Goal: Transaction & Acquisition: Purchase product/service

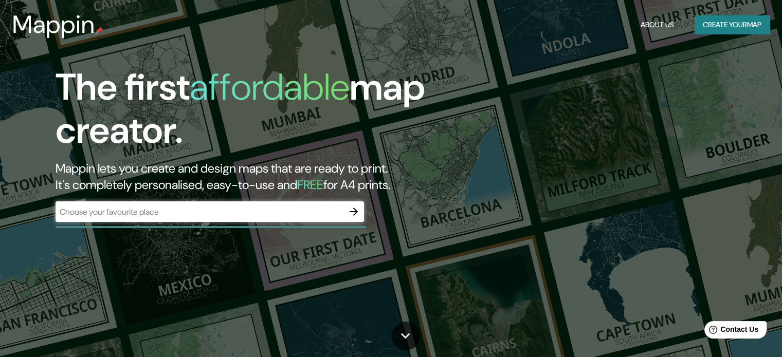
click at [201, 191] on h2 "Mappin lets you create and design maps that are ready to print. It's completely…" at bounding box center [251, 176] width 391 height 33
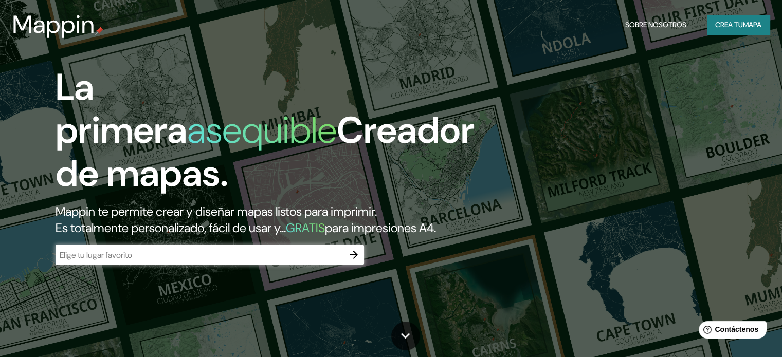
click at [177, 261] on input "text" at bounding box center [200, 255] width 288 height 12
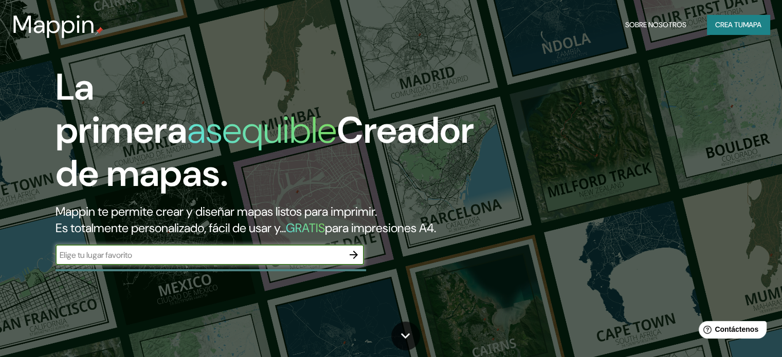
type input "c"
type input "Coquimbo"
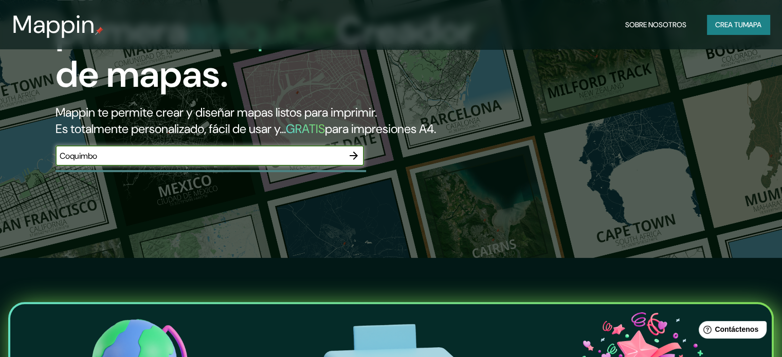
scroll to position [154, 0]
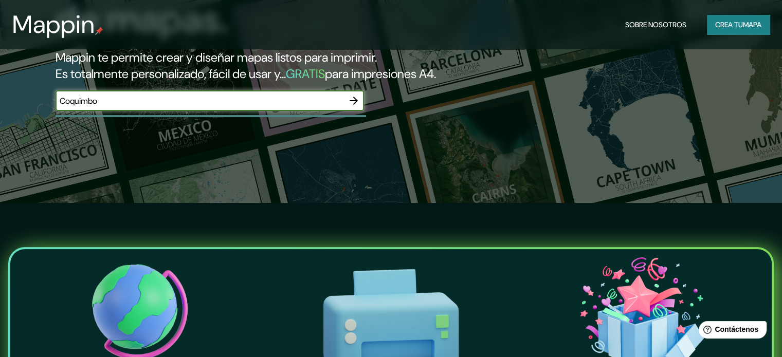
click at [359, 107] on icon "button" at bounding box center [354, 101] width 12 height 12
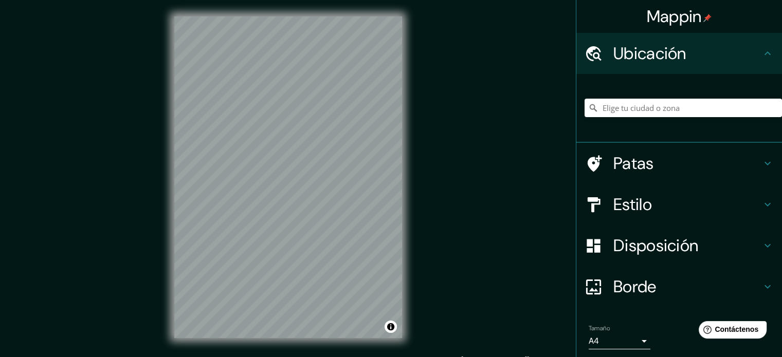
click at [625, 201] on font "Estilo" at bounding box center [632, 205] width 39 height 22
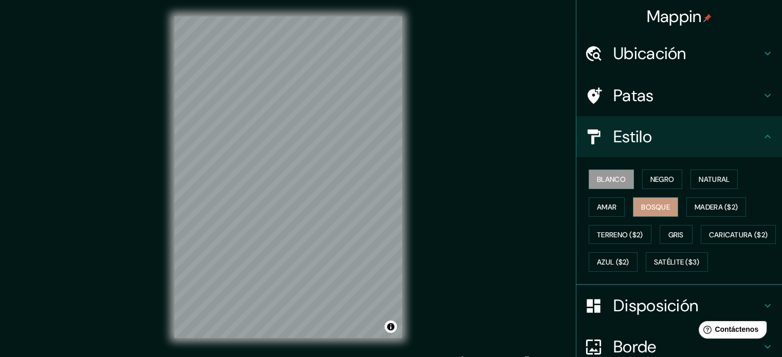
click at [633, 201] on button "Bosque" at bounding box center [655, 207] width 45 height 20
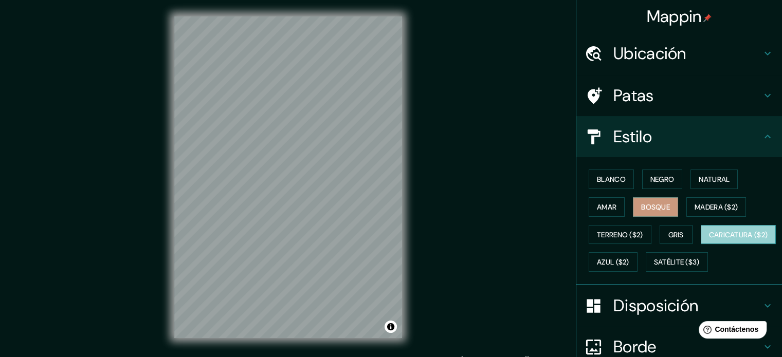
click at [709, 240] on font "Caricatura ($2)" at bounding box center [738, 234] width 59 height 9
click at [617, 276] on div "Blanco Negro Natural Amar Bosque Madera ($2) Terreno ($2) Gris Caricatura ($2) …" at bounding box center [683, 221] width 197 height 111
click at [616, 248] on div "Blanco Negro Natural Amar Bosque Madera ($2) Terreno ($2) Gris Caricatura ($2) …" at bounding box center [683, 221] width 197 height 111
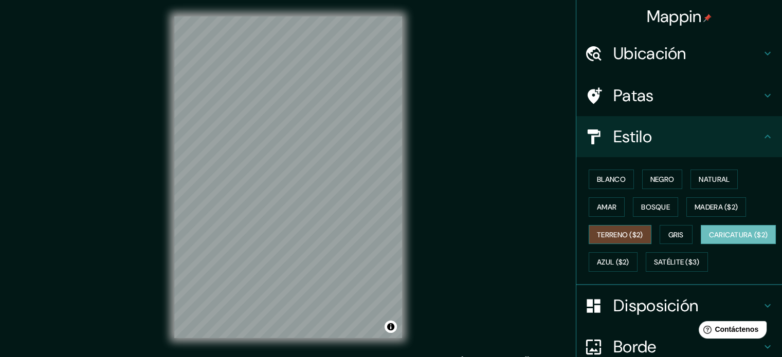
click at [619, 235] on font "Terreno ($2)" at bounding box center [620, 234] width 46 height 9
click at [638, 268] on button "Azul ($2)" at bounding box center [613, 262] width 49 height 20
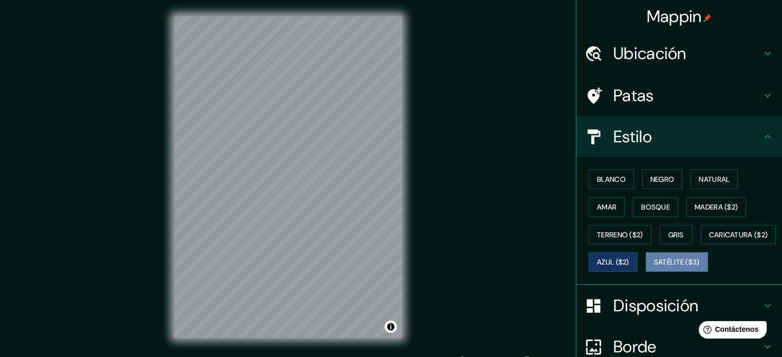
click at [654, 267] on font "Satélite ($3)" at bounding box center [677, 262] width 46 height 9
click at [659, 221] on div "Blanco Negro Natural Amar Bosque Madera ($2) Terreno ($2) Gris Caricatura ($2) …" at bounding box center [683, 221] width 197 height 111
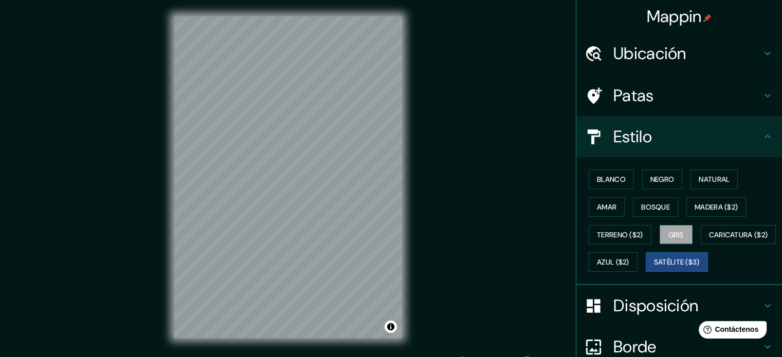
click at [669, 231] on font "Gris" at bounding box center [676, 234] width 15 height 9
click at [696, 203] on font "Madera ($2)" at bounding box center [716, 207] width 43 height 9
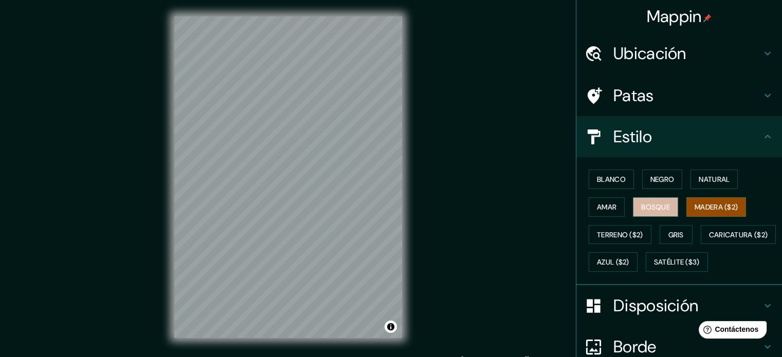
click at [663, 205] on font "Bosque" at bounding box center [655, 207] width 29 height 9
click at [595, 195] on div "Blanco Negro Natural Amar Bosque Madera ($2) Terreno ($2) Gris Caricatura ($2) …" at bounding box center [683, 221] width 197 height 111
click at [597, 207] on font "Amar" at bounding box center [607, 207] width 20 height 9
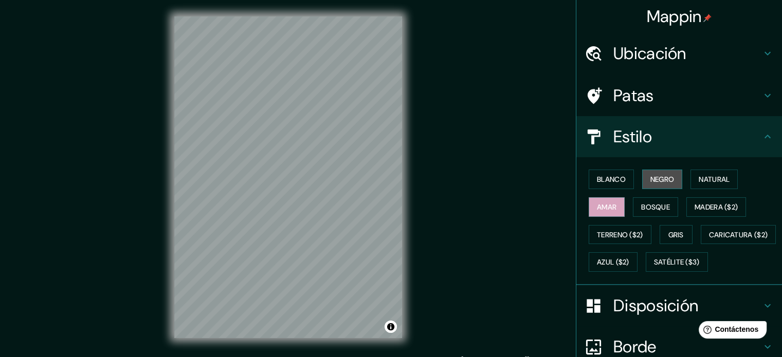
click at [655, 178] on font "Negro" at bounding box center [663, 179] width 24 height 9
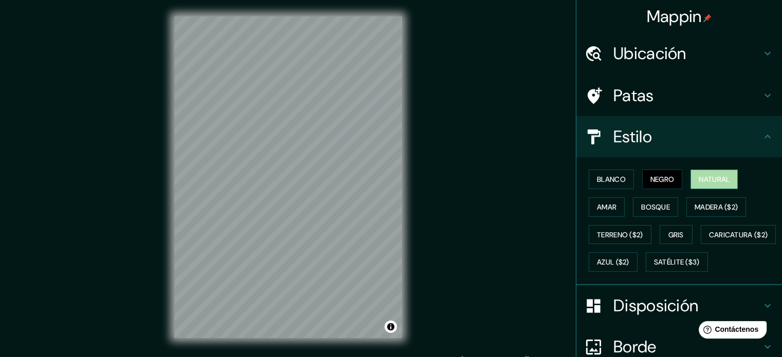
click at [714, 177] on font "Natural" at bounding box center [714, 179] width 31 height 9
click at [629, 187] on div "Blanco Negro Natural Amar Bosque Madera ($2) Terreno ($2) Gris Caricatura ($2) …" at bounding box center [683, 221] width 197 height 111
click at [642, 177] on button "Negro" at bounding box center [662, 180] width 41 height 20
click at [620, 191] on div "Blanco Negro Natural Amar Bosque Madera ($2) Terreno ($2) Gris Caricatura ($2) …" at bounding box center [683, 221] width 197 height 111
click at [613, 181] on font "Blanco" at bounding box center [611, 179] width 29 height 9
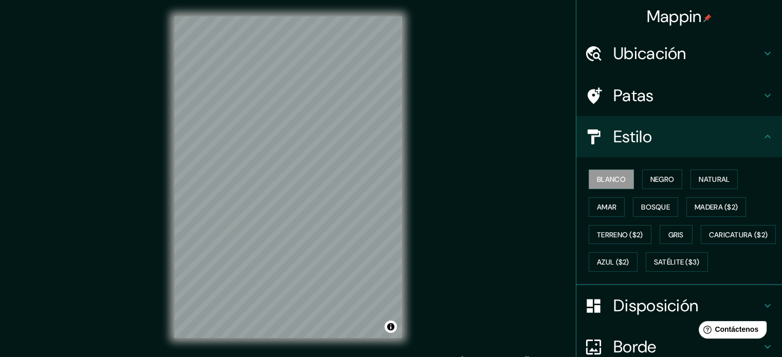
scroll to position [121, 0]
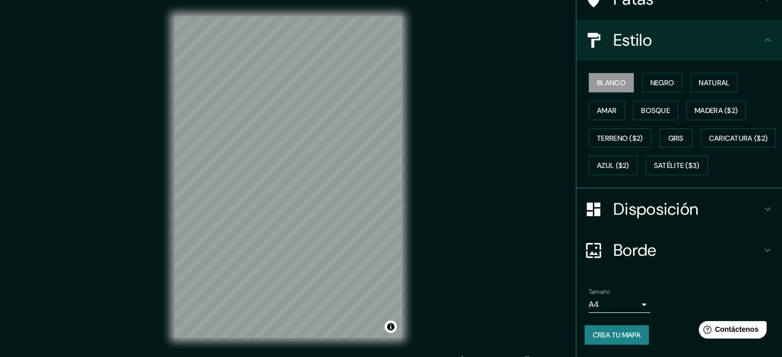
click at [638, 219] on font "Disposición" at bounding box center [655, 209] width 85 height 22
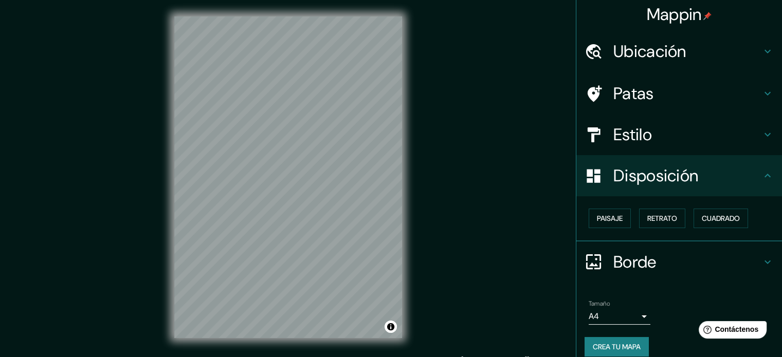
scroll to position [0, 0]
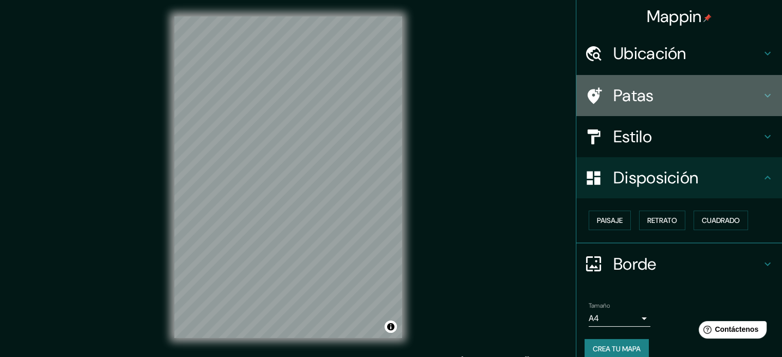
click at [651, 107] on div "Patas" at bounding box center [679, 95] width 206 height 41
